Goal: Transaction & Acquisition: Purchase product/service

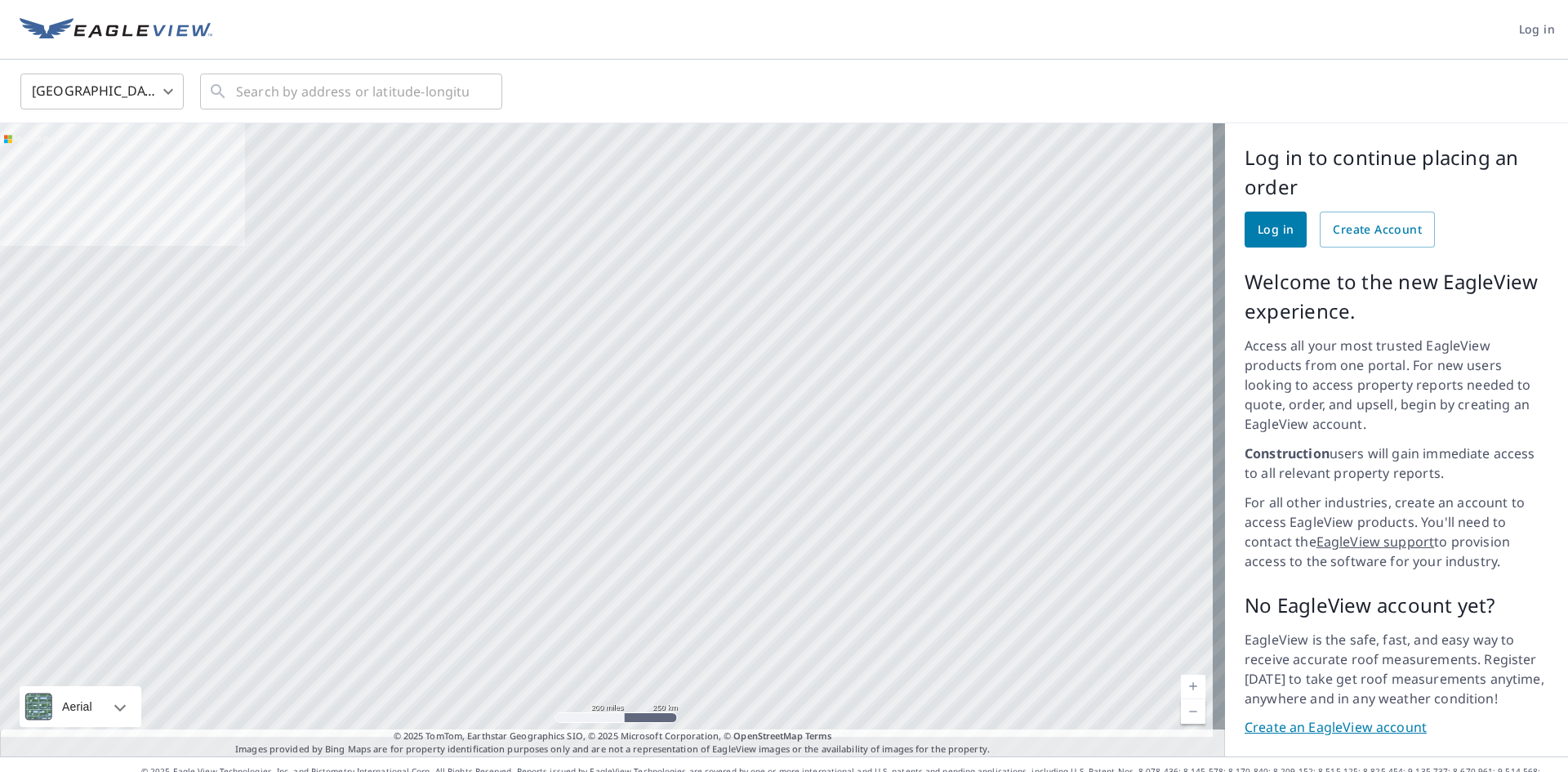
scroll to position [7, 0]
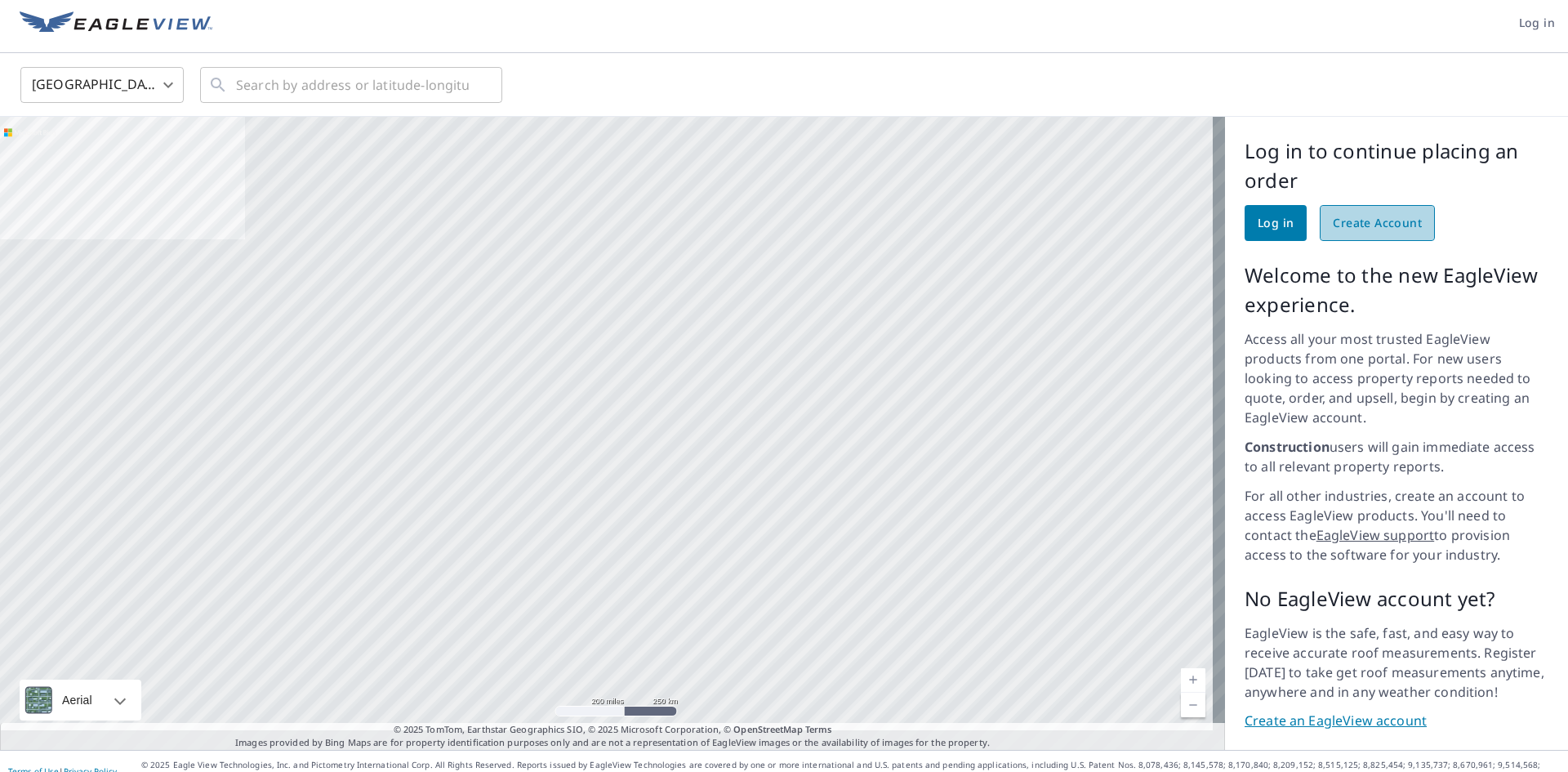
click at [1389, 232] on span "Create Account" at bounding box center [1378, 223] width 89 height 20
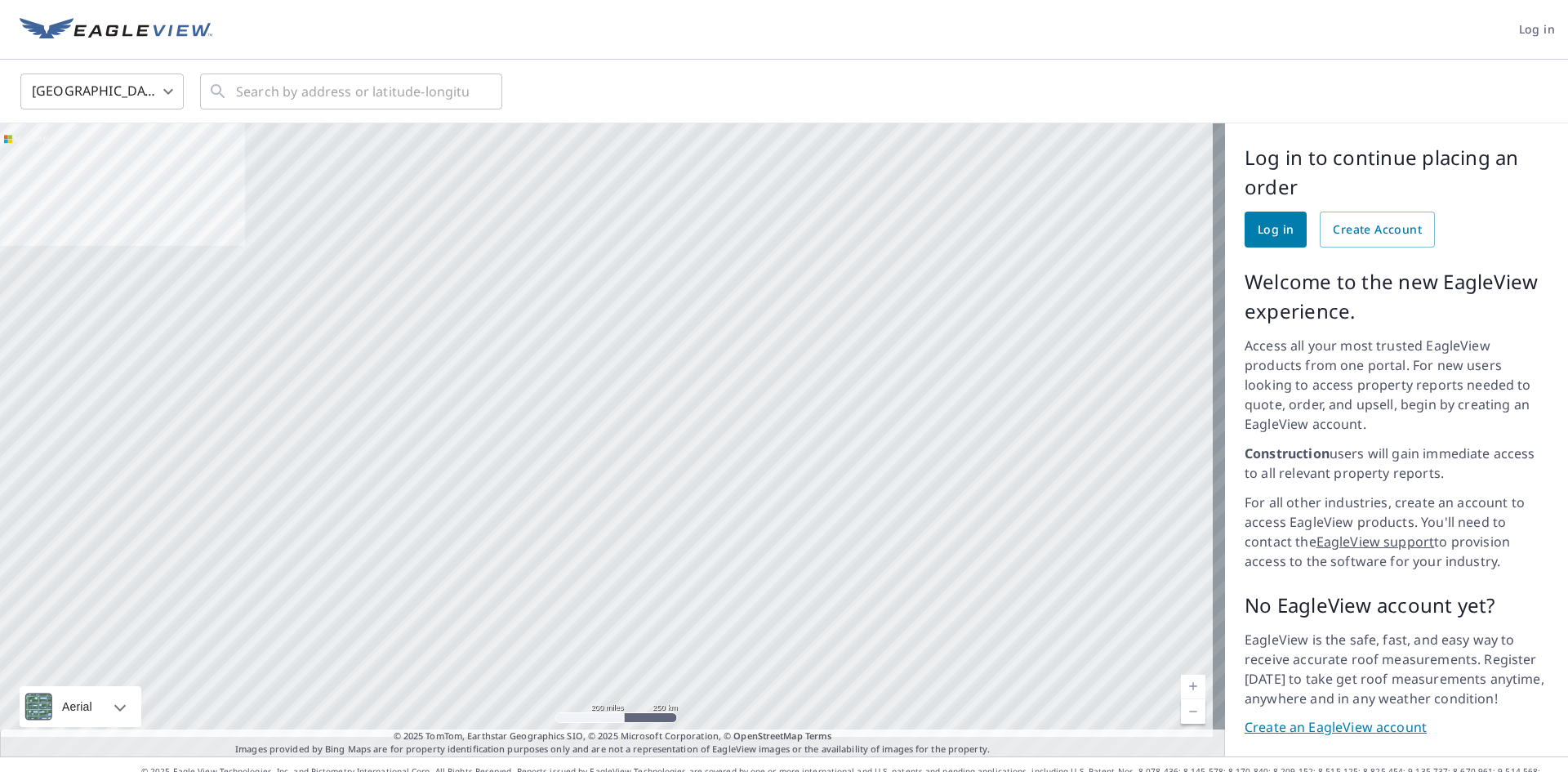
click at [1300, 718] on link "Create an EagleView account" at bounding box center [1397, 728] width 304 height 18
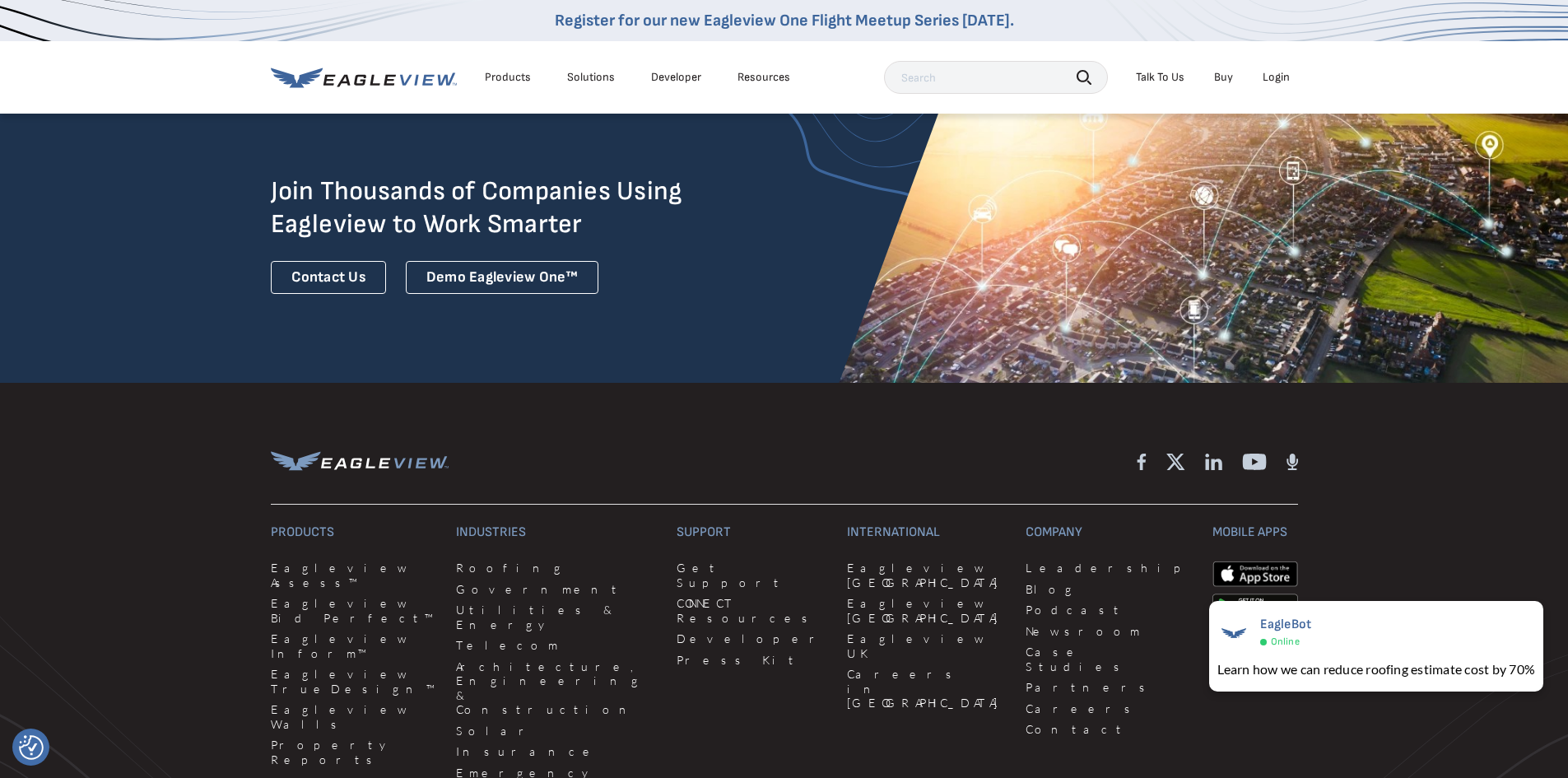
scroll to position [4469, 0]
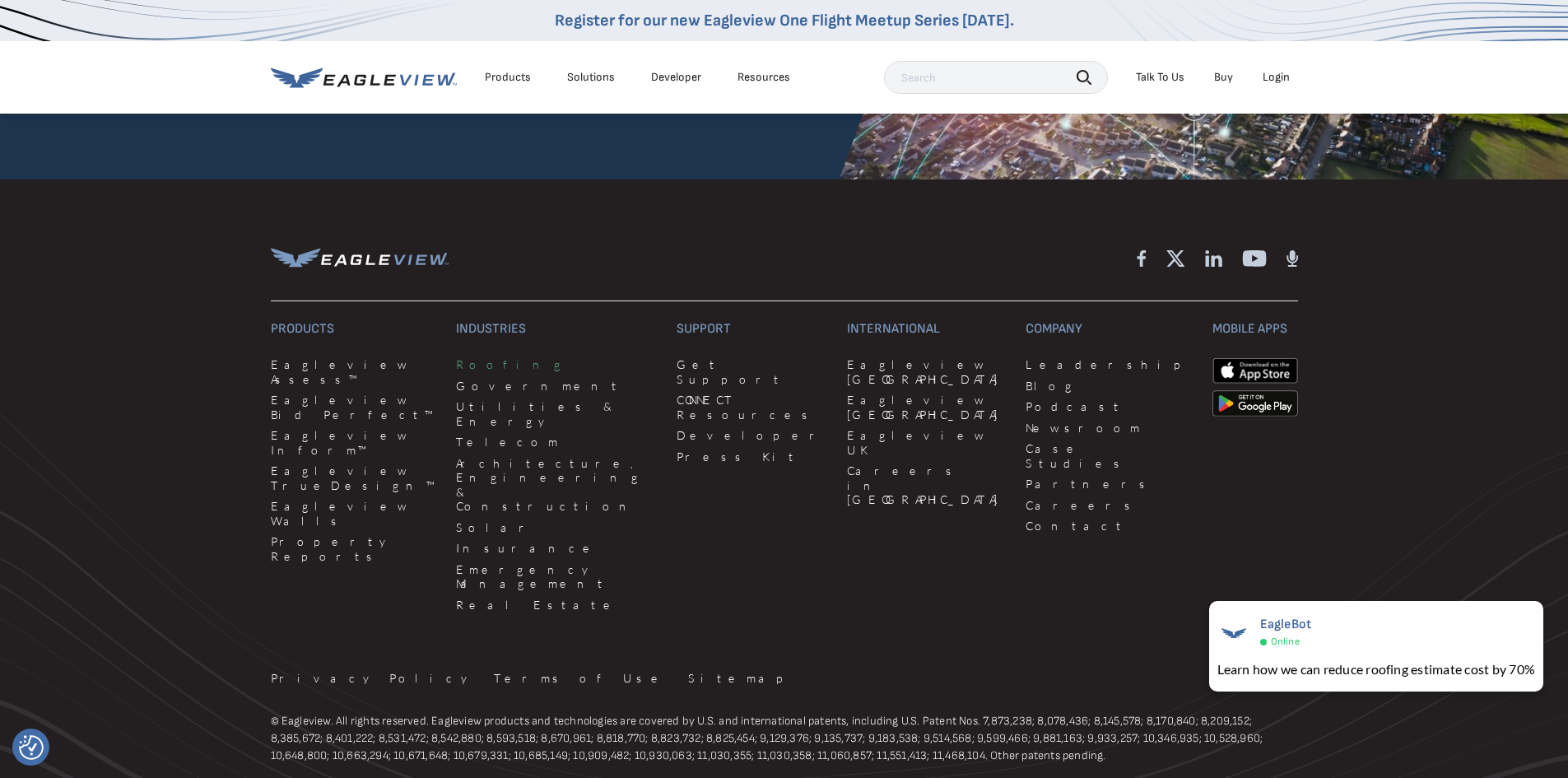
click at [456, 358] on link "Roofing" at bounding box center [556, 365] width 201 height 15
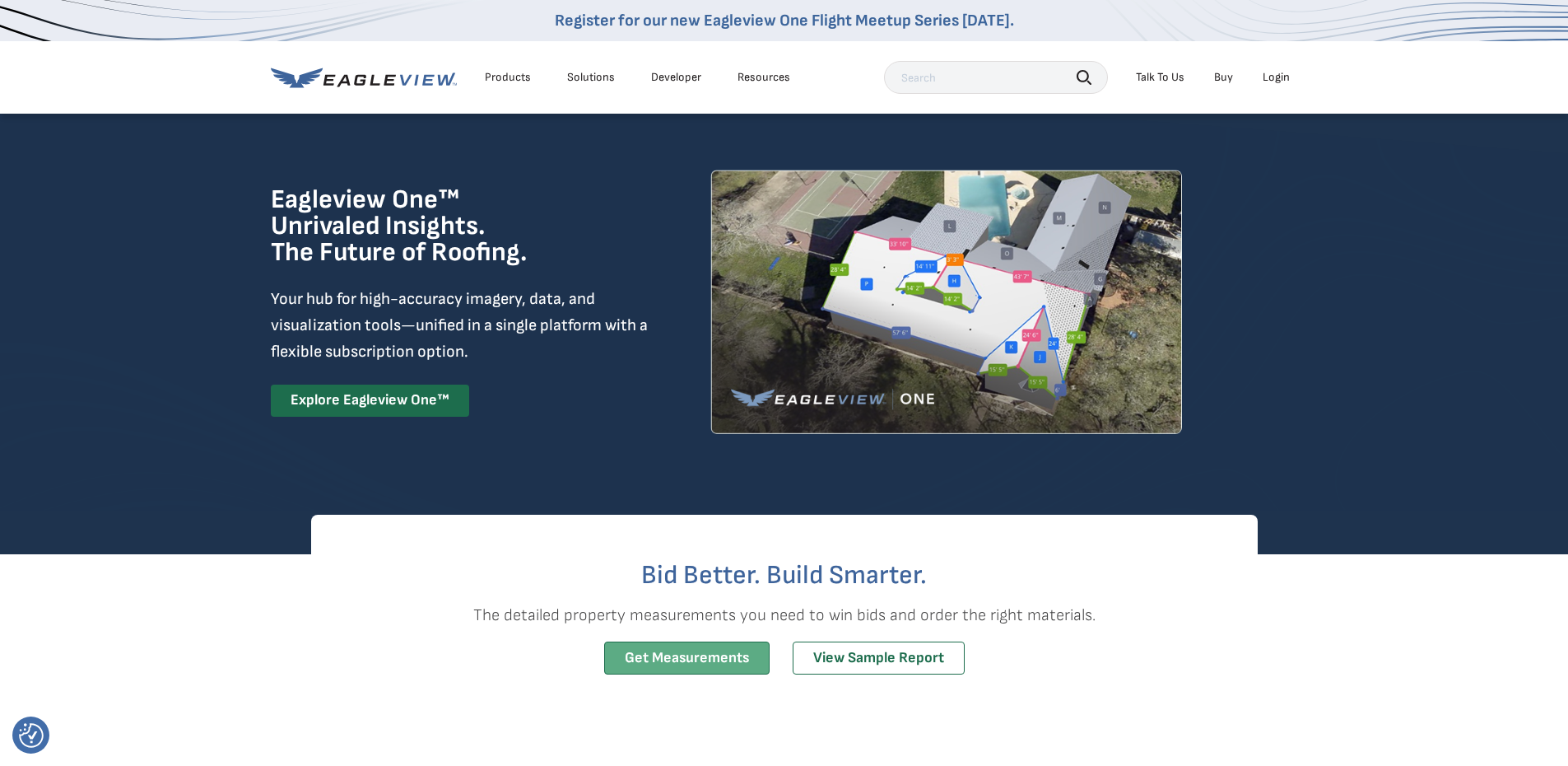
click at [664, 658] on link "Get Measurements" at bounding box center [687, 658] width 166 height 34
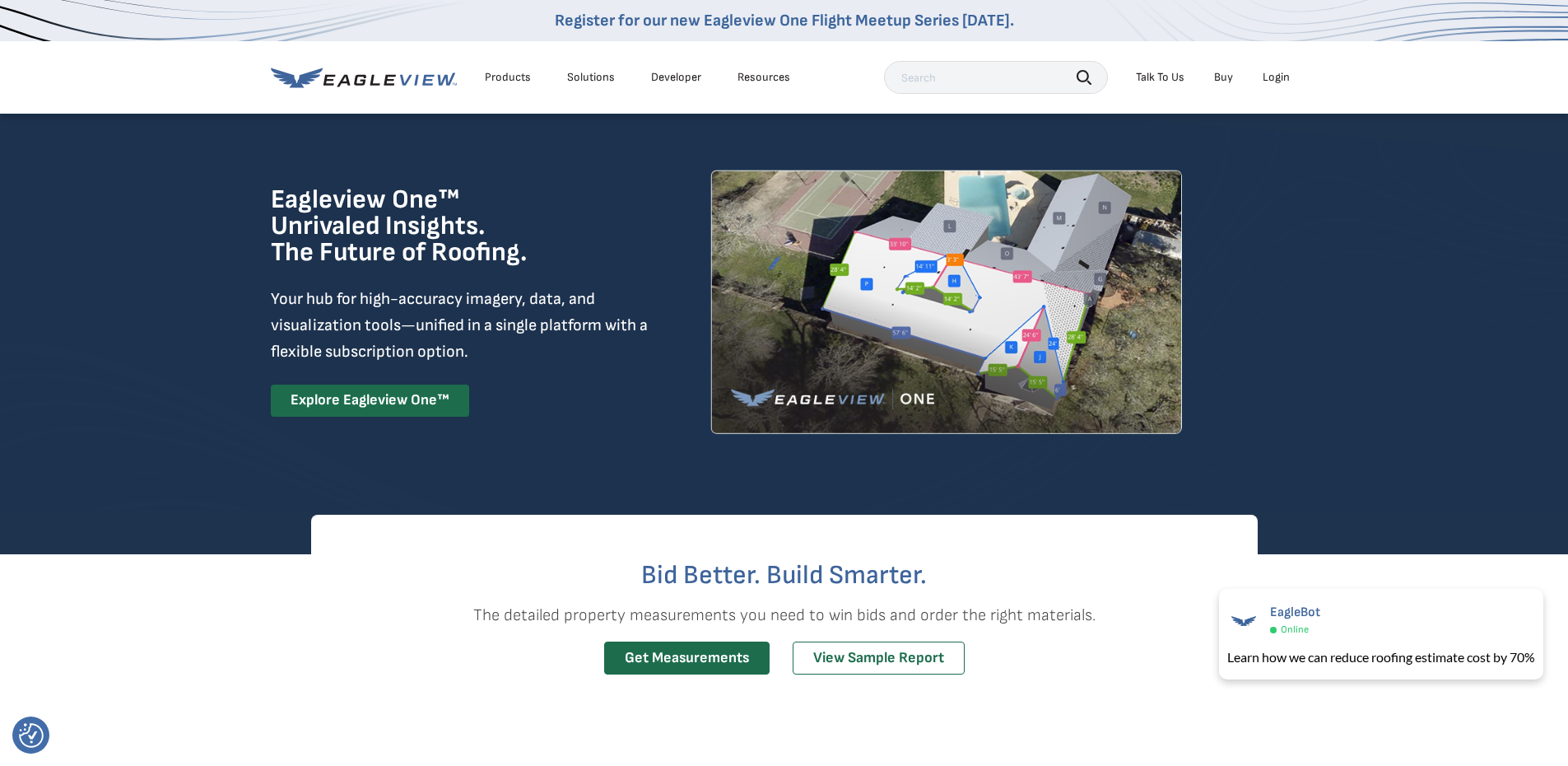
click at [669, 83] on link "Developer" at bounding box center [675, 78] width 50 height 15
